Goal: Information Seeking & Learning: Understand process/instructions

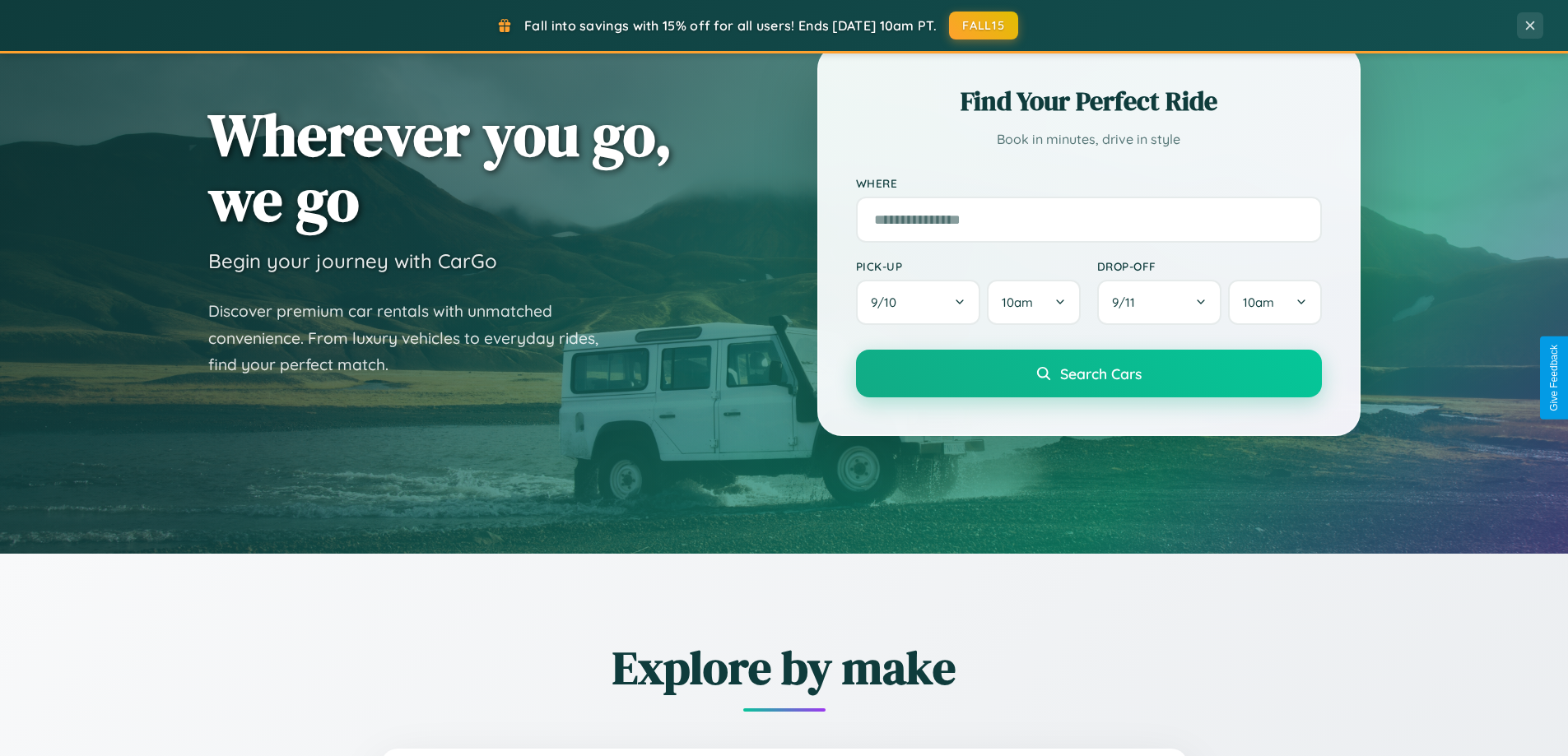
scroll to position [1132, 0]
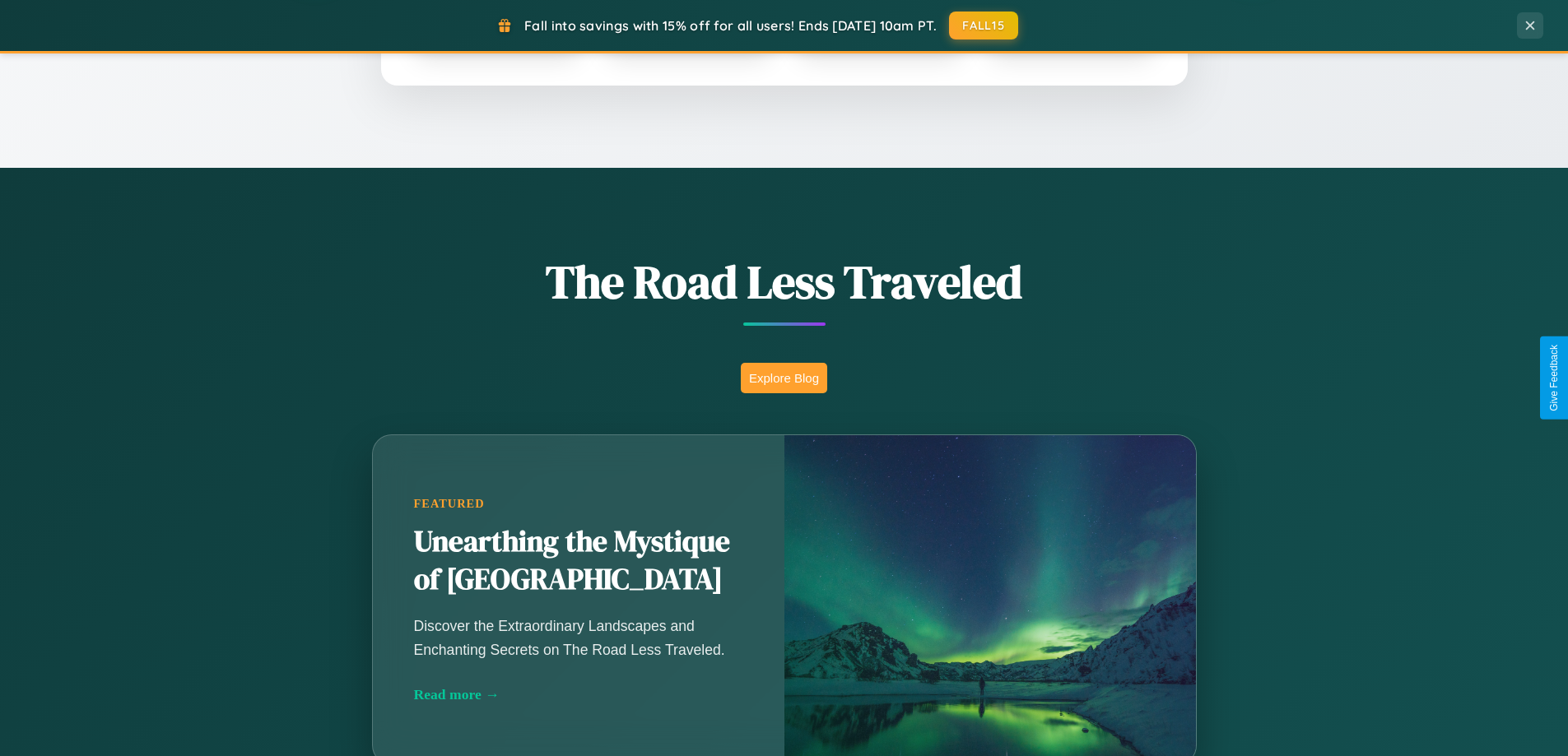
click at [783, 378] on button "Explore Blog" at bounding box center [784, 378] width 87 height 30
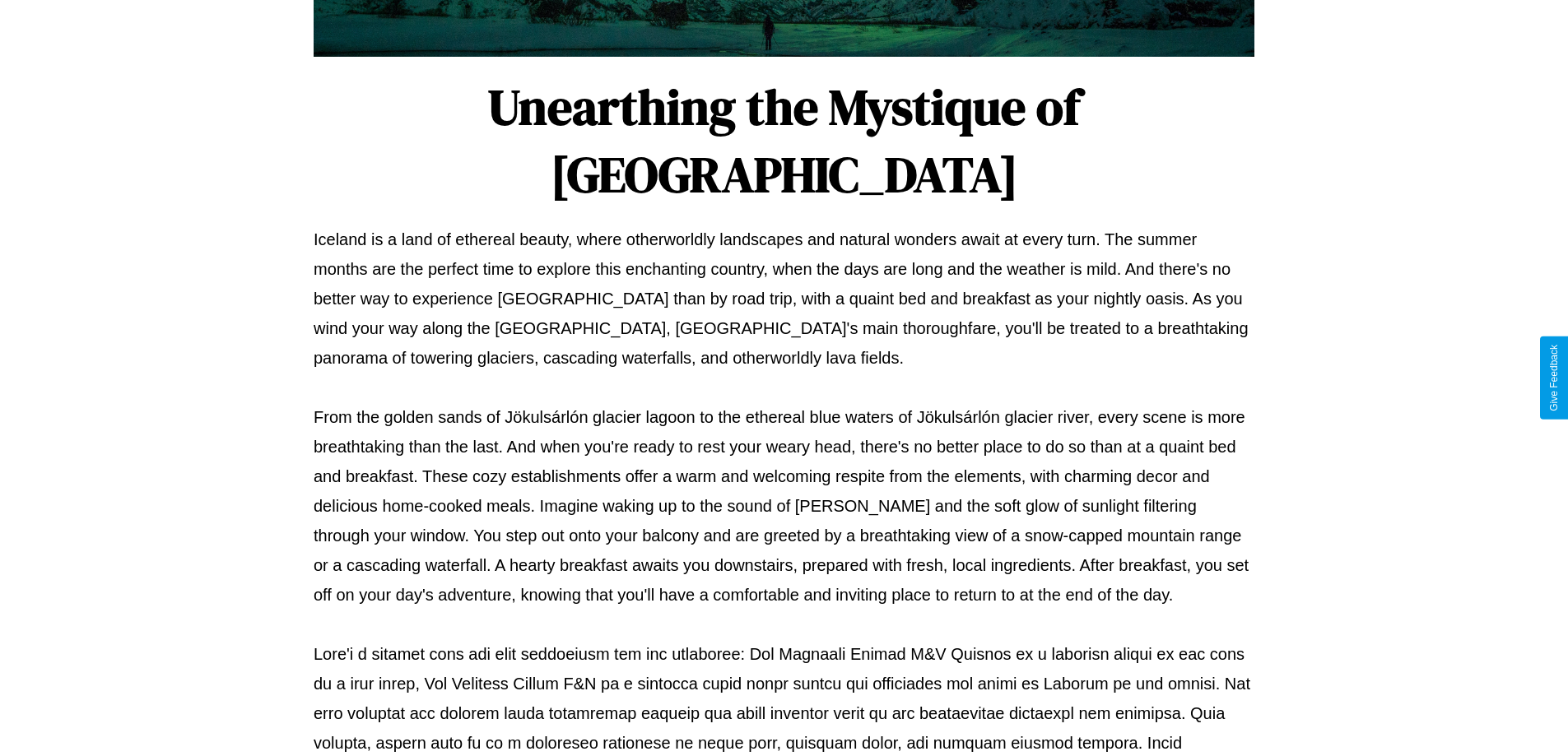
scroll to position [532, 0]
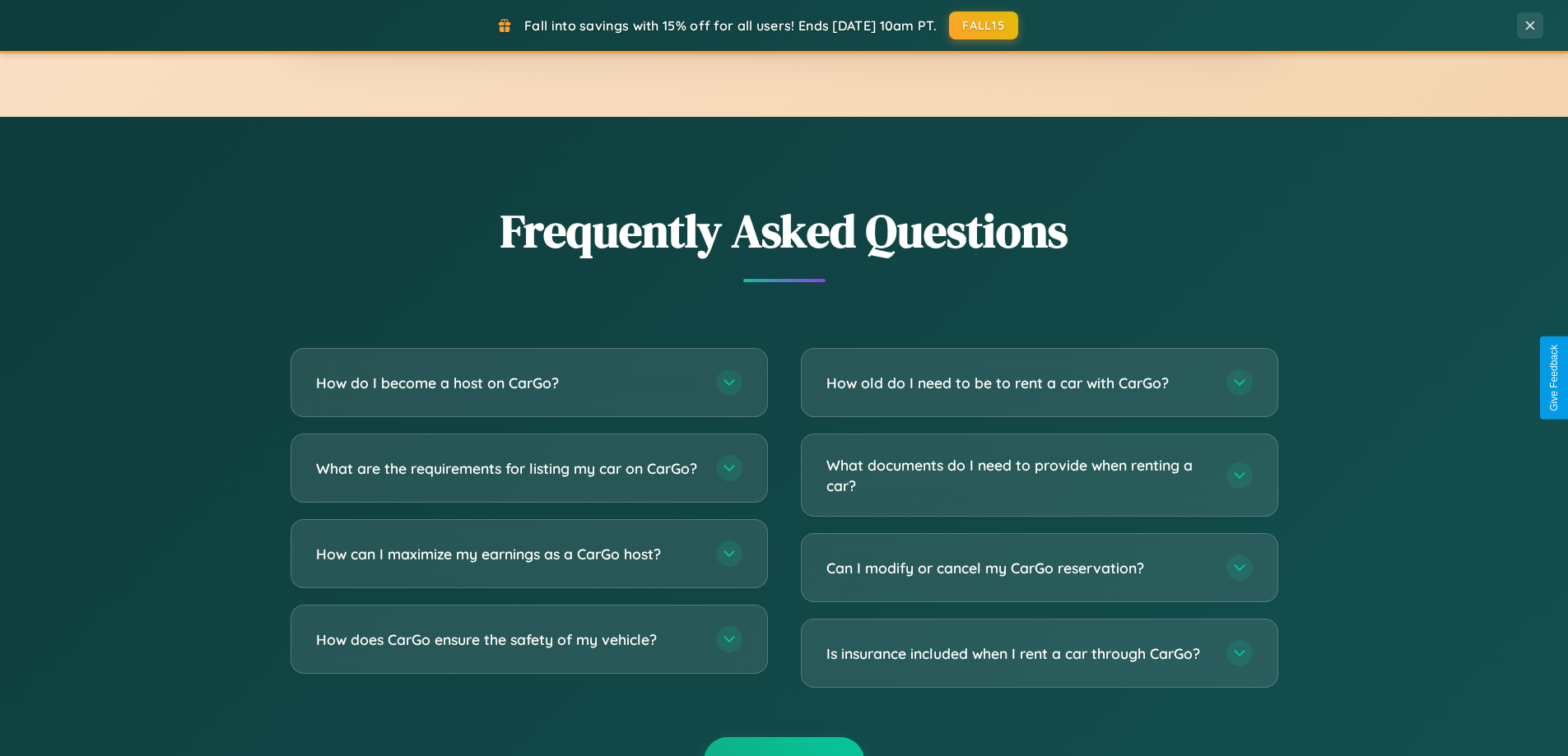
scroll to position [3165, 0]
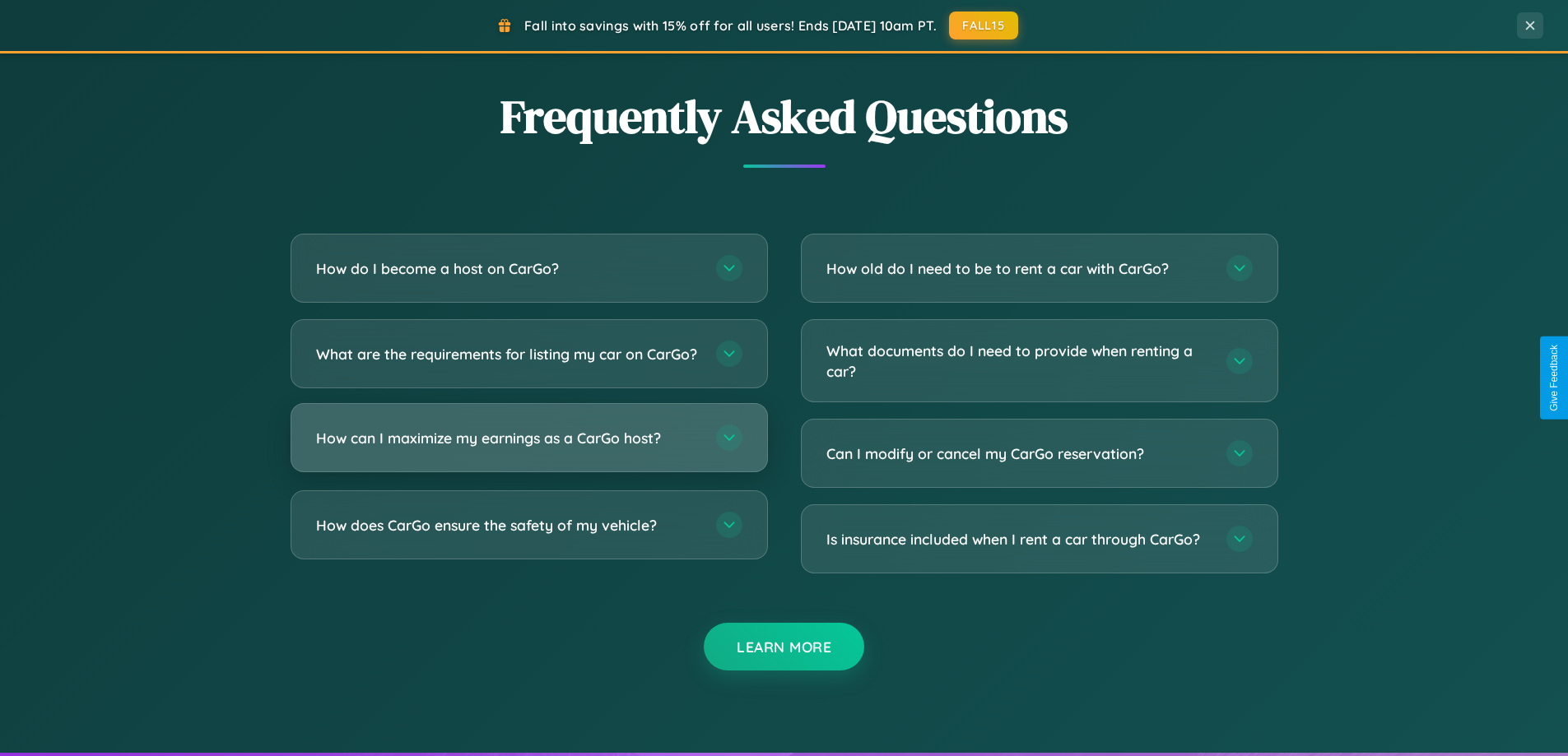
click at [528, 448] on h3 "How can I maximize my earnings as a CarGo host?" at bounding box center [508, 438] width 383 height 20
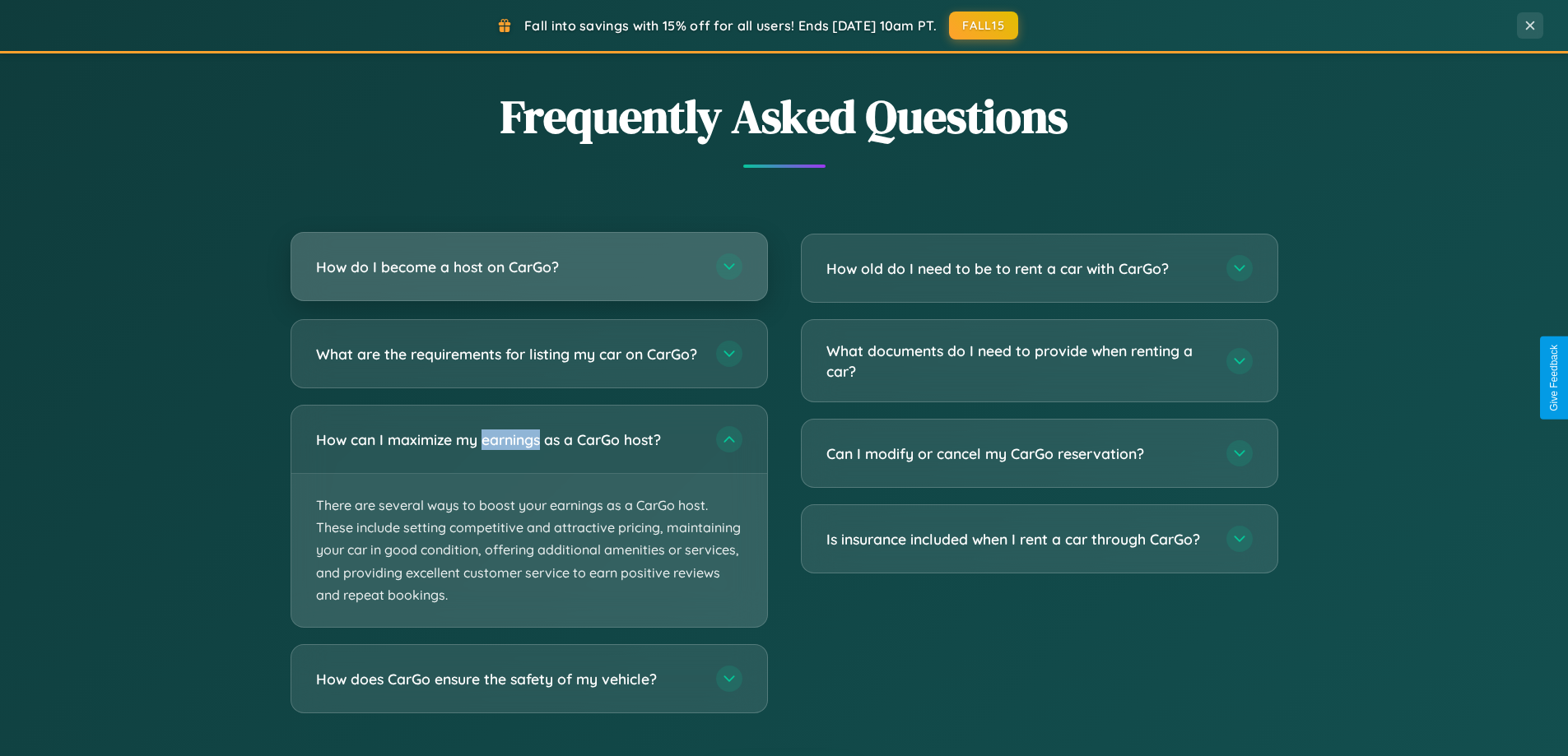
click at [528, 267] on h3 "How do I become a host on CarGo?" at bounding box center [508, 267] width 383 height 20
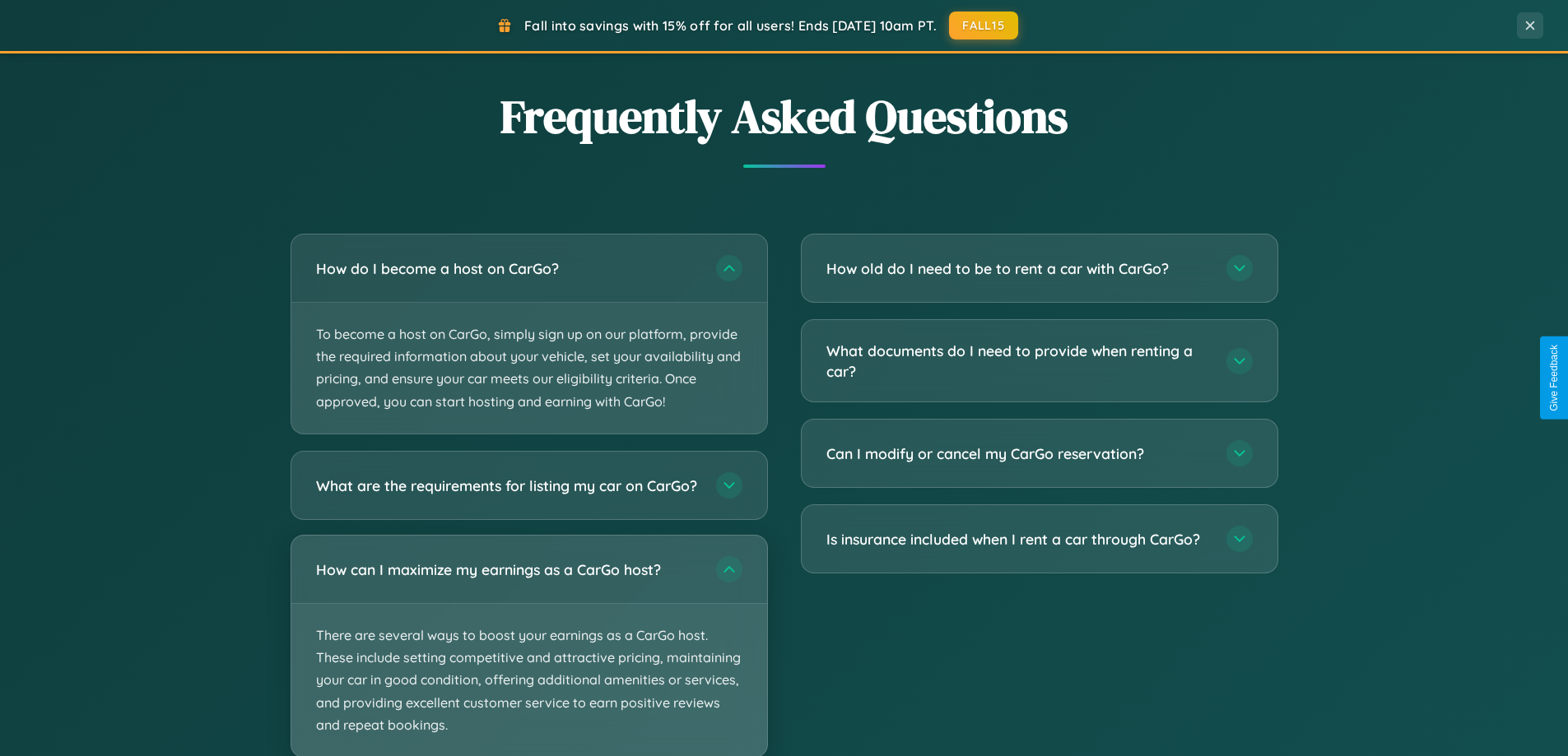
click at [528, 652] on p "There are several ways to boost your earnings as a CarGo host. These include se…" at bounding box center [529, 680] width 475 height 153
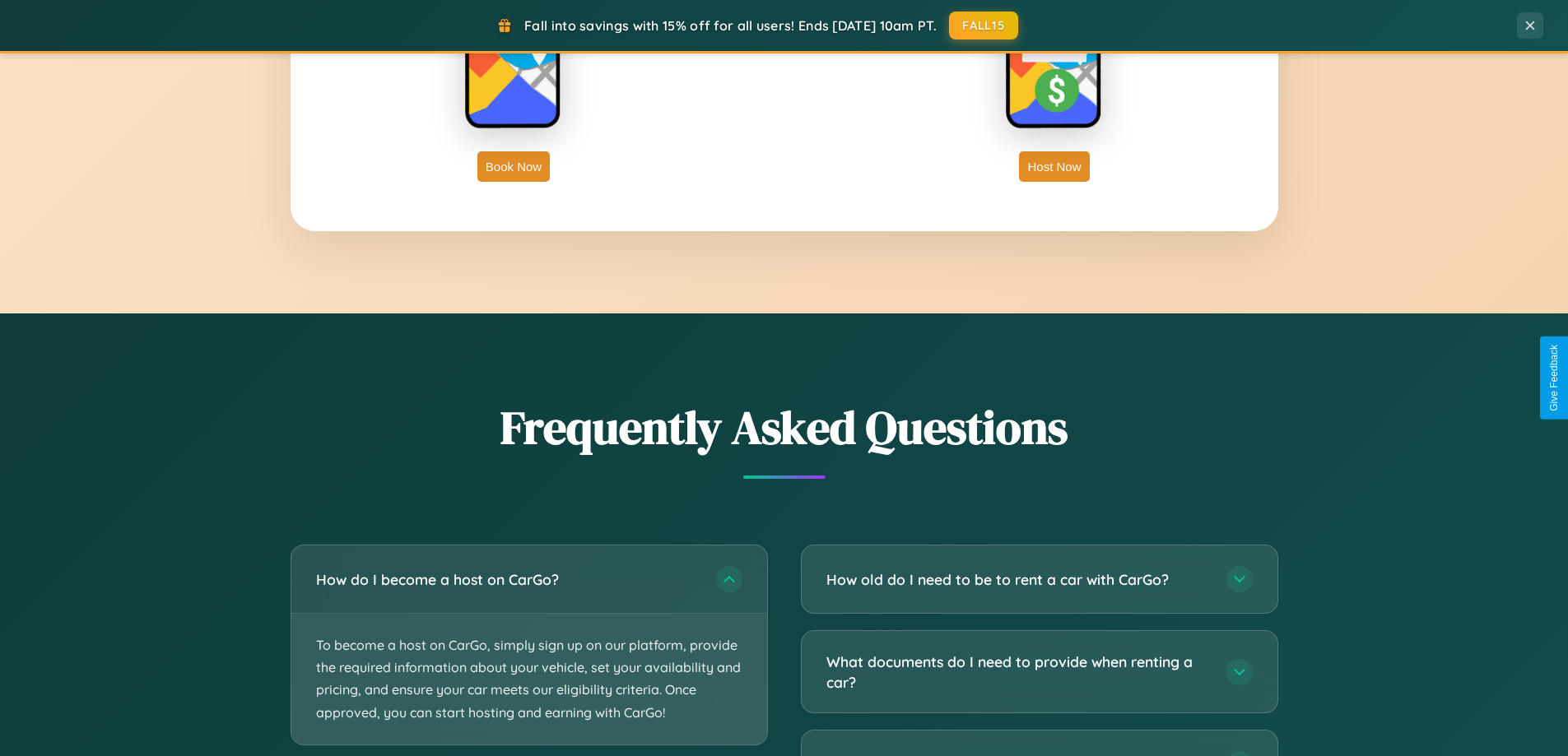
scroll to position [2643, 0]
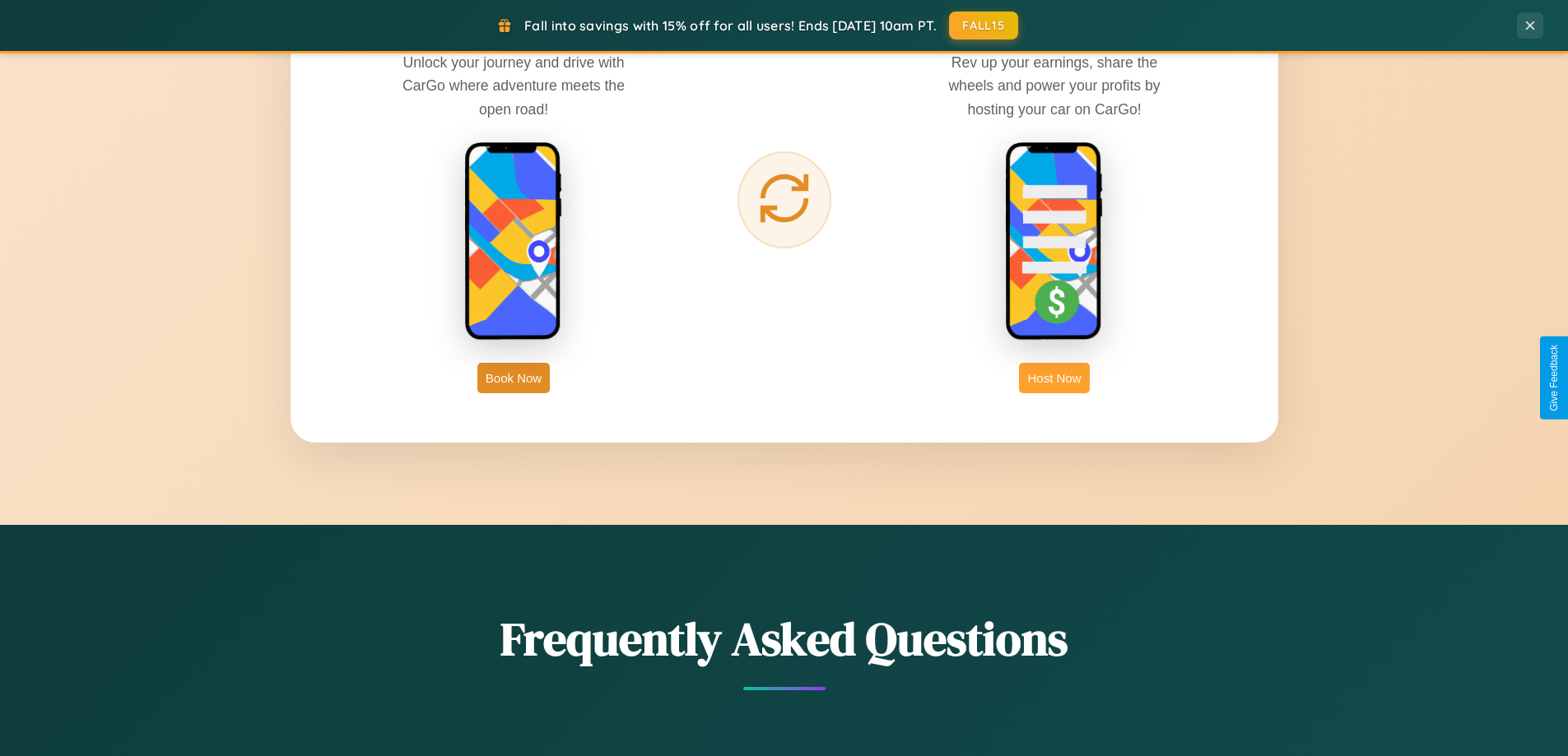
click at [1054, 378] on button "Host Now" at bounding box center [1054, 378] width 70 height 30
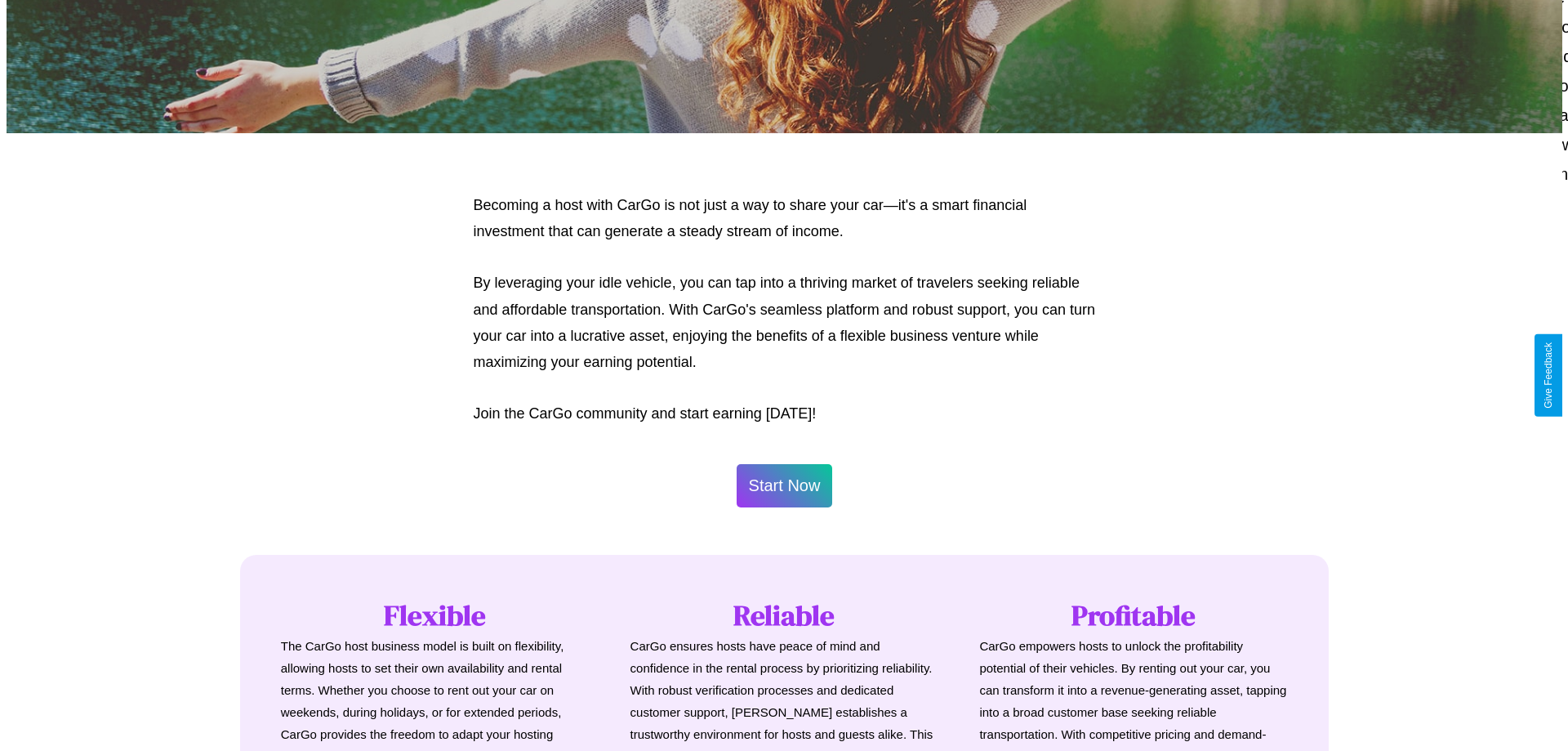
scroll to position [789, 0]
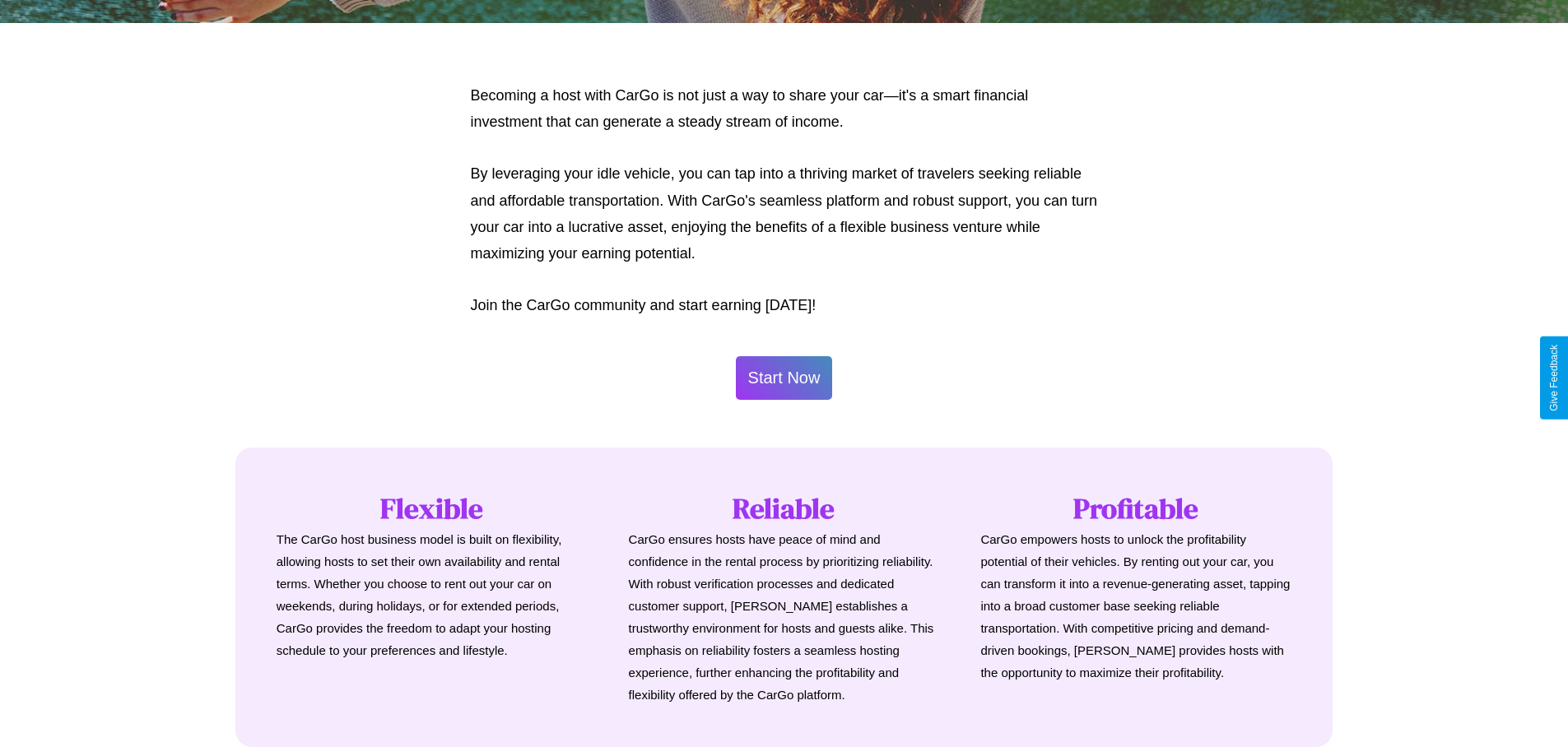
click at [783, 378] on button "Start Now" at bounding box center [784, 378] width 97 height 43
